Goal: Transaction & Acquisition: Purchase product/service

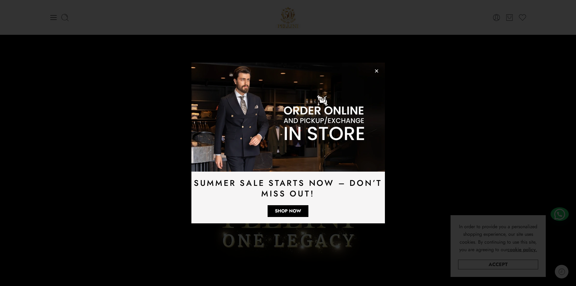
click at [53, 16] on div "Summer Sale Starts Now – Don’t Miss Out! Shop Now" at bounding box center [288, 143] width 576 height 286
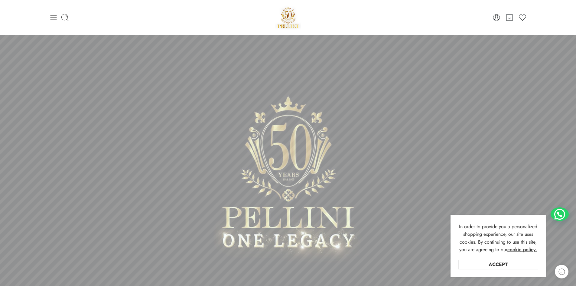
click at [55, 17] on icon at bounding box center [53, 17] width 8 height 8
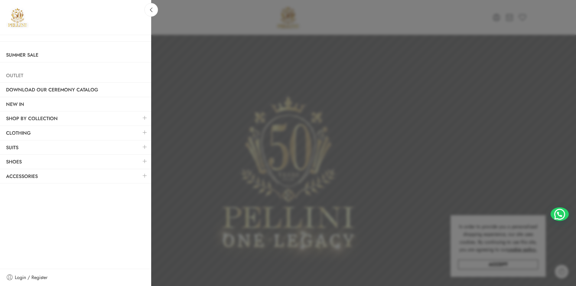
click at [12, 76] on link "Outlet" at bounding box center [75, 76] width 151 height 14
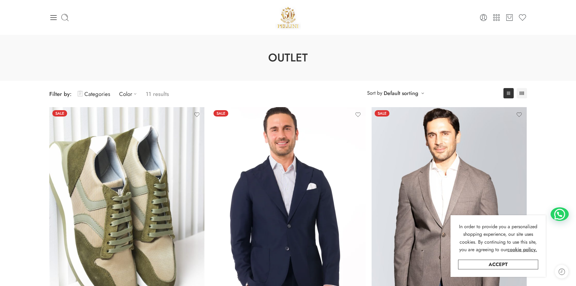
click at [47, 19] on div "0 Cart 0 Wishlist Search here" at bounding box center [288, 18] width 484 height 26
click at [49, 18] on icon at bounding box center [53, 17] width 8 height 8
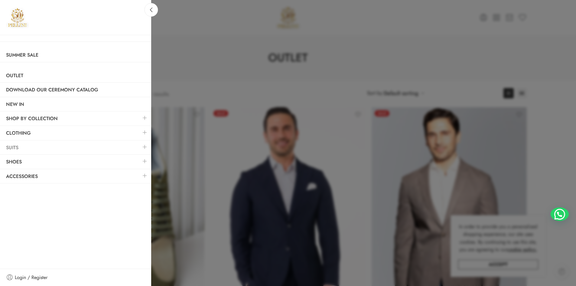
click at [127, 150] on link "Suits" at bounding box center [75, 148] width 151 height 14
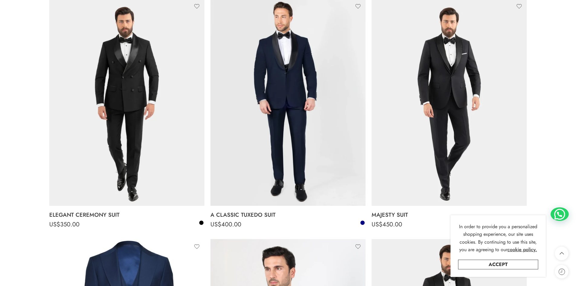
scroll to position [1072, 0]
